Goal: Information Seeking & Learning: Learn about a topic

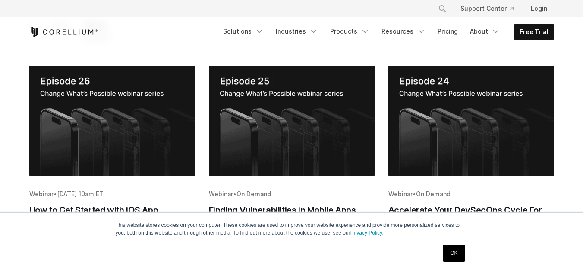
click at [455, 250] on link "OK" at bounding box center [454, 253] width 22 height 17
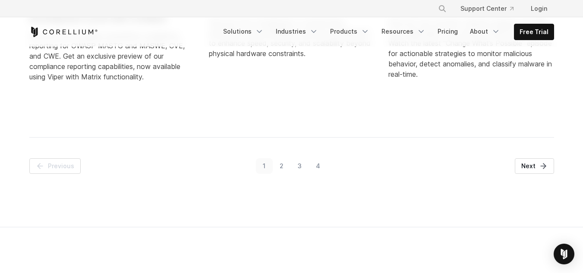
scroll to position [642, 0]
click at [530, 166] on span "Next" at bounding box center [529, 165] width 14 height 9
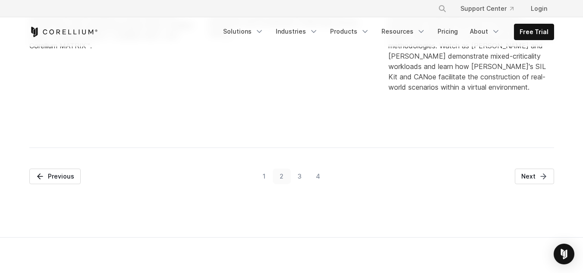
scroll to position [676, 0]
click at [528, 173] on span "Next" at bounding box center [529, 176] width 14 height 9
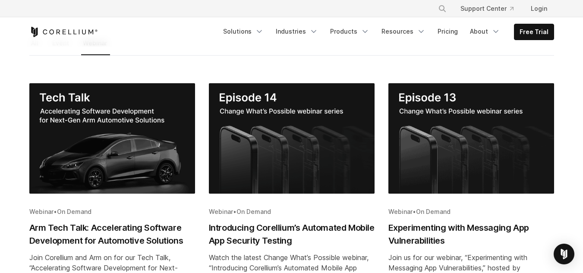
scroll to position [132, 0]
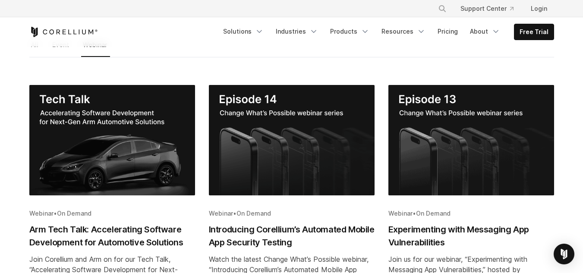
click at [292, 135] on img "Blog post summary: Introducing Corellium’s Automated Mobile App Security Testing" at bounding box center [292, 140] width 166 height 111
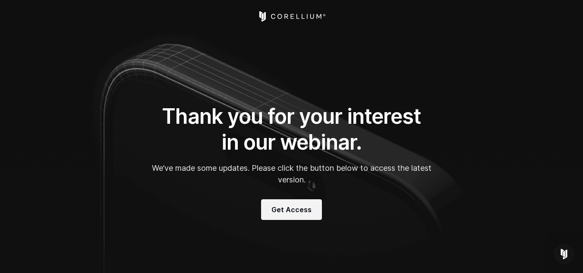
click at [306, 208] on span "Get Access" at bounding box center [292, 210] width 40 height 10
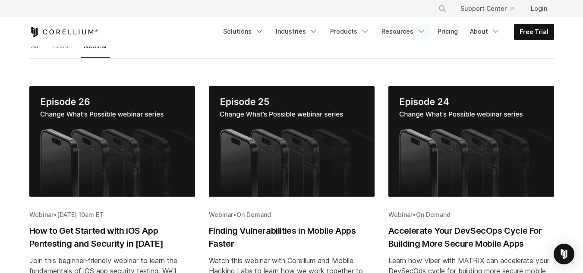
click at [417, 32] on link "Resources" at bounding box center [403, 32] width 54 height 16
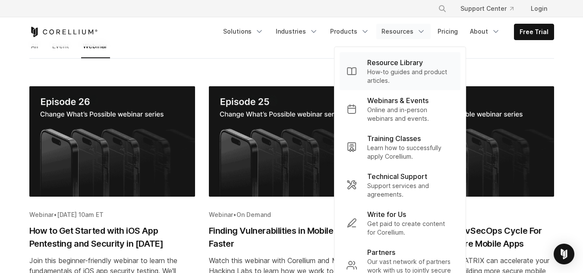
click at [414, 70] on p "How-to guides and product articles." at bounding box center [410, 76] width 86 height 17
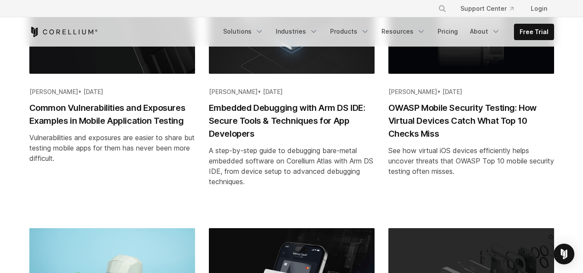
scroll to position [253, 0]
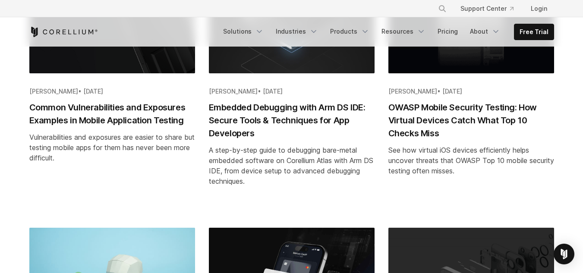
click at [465, 120] on h2 "OWASP Mobile Security Testing: How Virtual Devices Catch What Top 10 Checks Miss" at bounding box center [472, 120] width 166 height 39
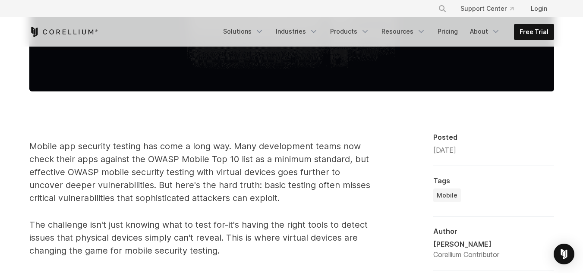
scroll to position [535, 0]
